Goal: Task Accomplishment & Management: Manage account settings

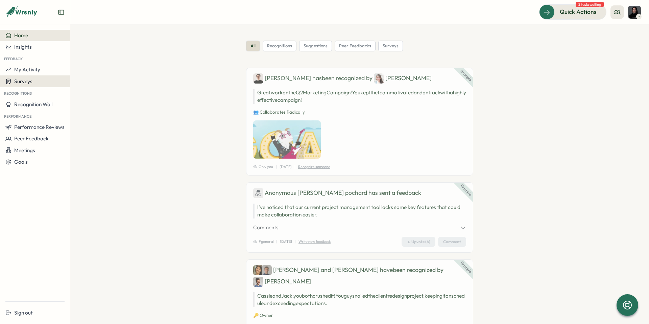
click at [30, 78] on span "Surveys" at bounding box center [23, 81] width 18 height 6
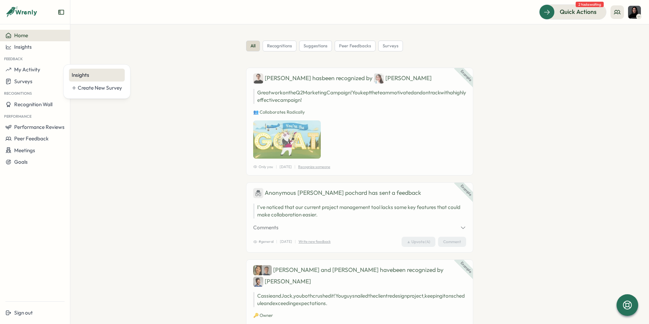
click at [80, 75] on div "Insights" at bounding box center [97, 74] width 50 height 7
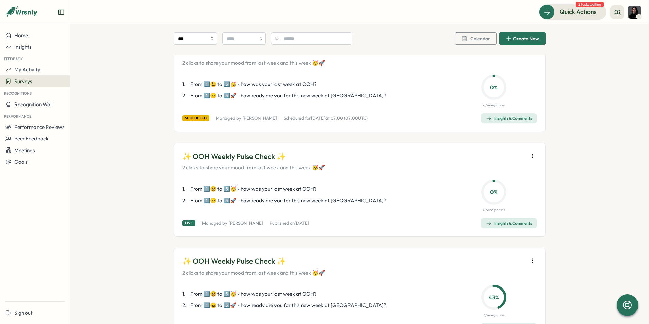
scroll to position [36, 0]
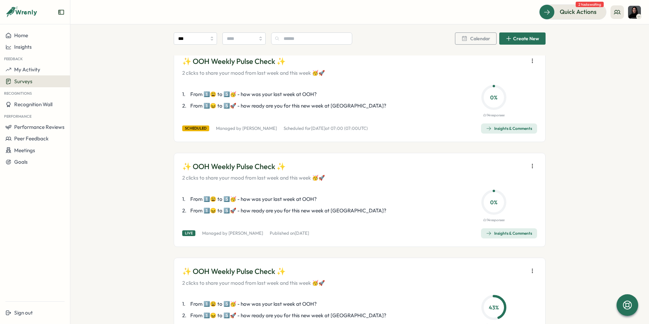
click at [529, 60] on icon "button" at bounding box center [532, 60] width 7 height 7
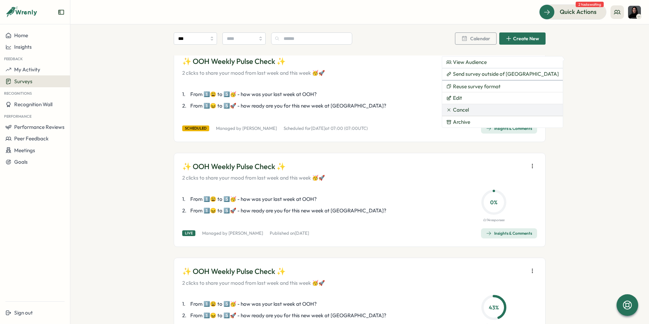
click at [492, 108] on button "Cancel" at bounding box center [502, 109] width 121 height 11
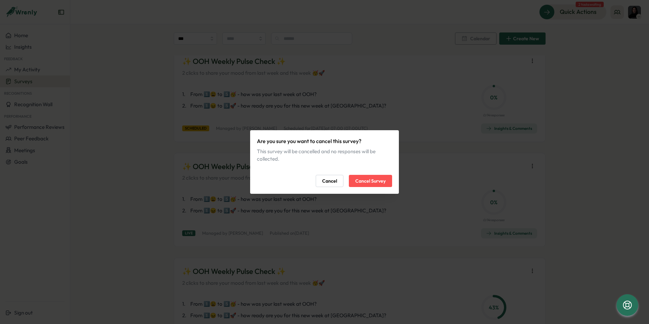
click at [368, 179] on span "Cancel Survey" at bounding box center [370, 180] width 30 height 11
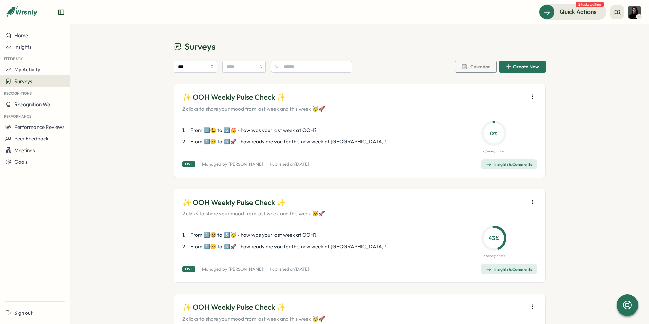
click at [529, 96] on icon "button" at bounding box center [532, 96] width 7 height 7
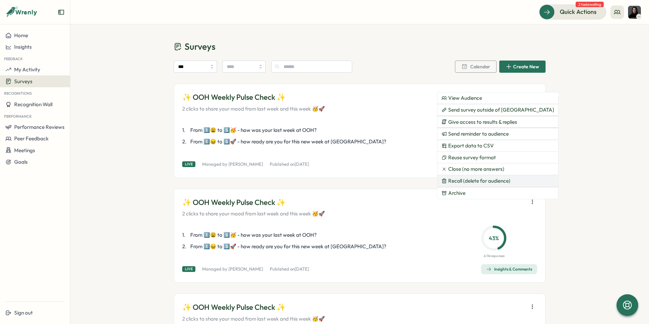
click at [512, 180] on button "Recall (delete for audience)" at bounding box center [497, 180] width 121 height 11
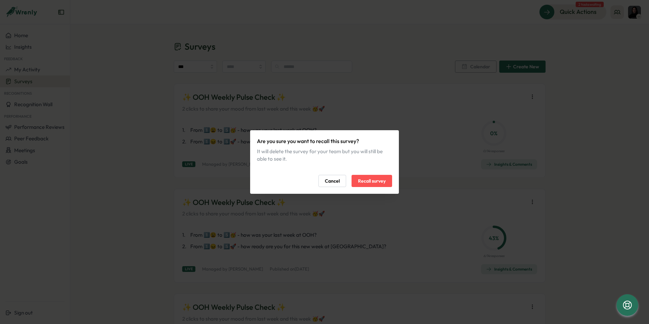
click at [365, 178] on span "Recall survey" at bounding box center [372, 180] width 28 height 11
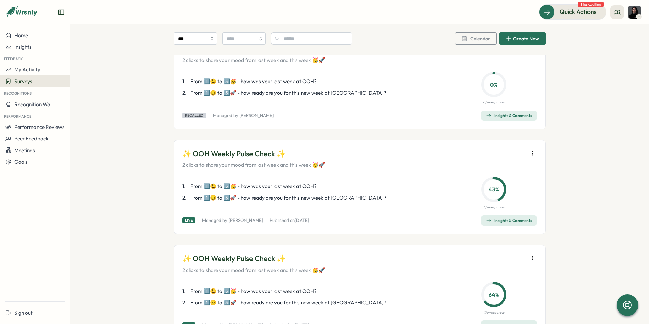
scroll to position [80, 0]
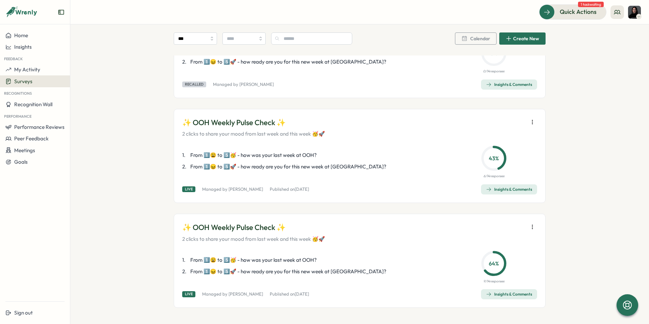
click at [482, 293] on button "Insights & Comments" at bounding box center [509, 294] width 56 height 10
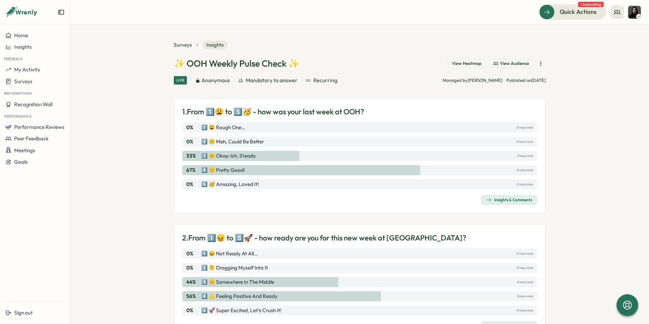
scroll to position [32, 0]
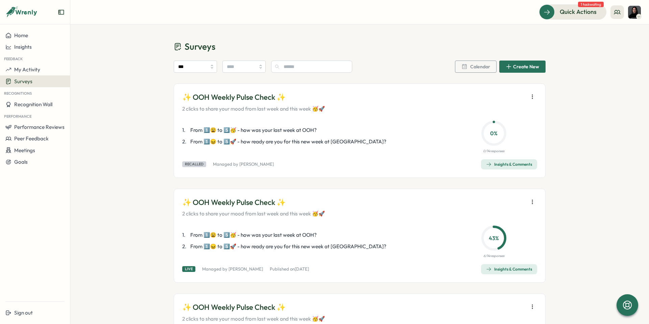
click at [502, 269] on div "Insights & Comments" at bounding box center [509, 268] width 46 height 5
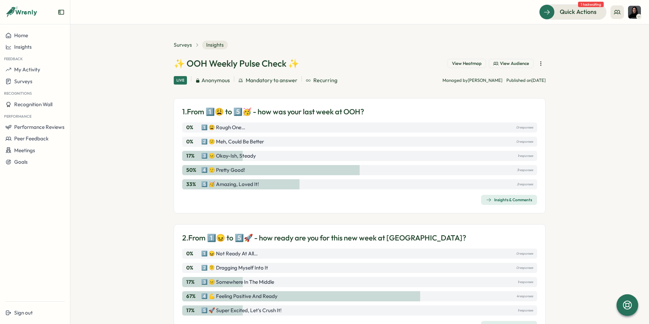
scroll to position [23, 0]
